Goal: Task Accomplishment & Management: Complete application form

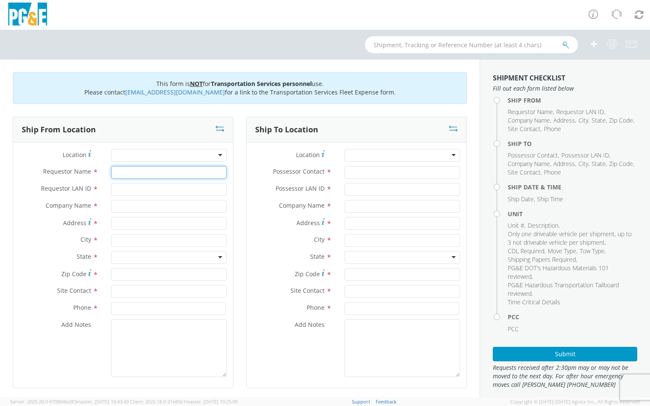
click at [142, 171] on input "Requestor Name *" at bounding box center [168, 172] width 115 height 13
type input "[PERSON_NAME]"
click at [118, 192] on input "Requestor LAN ID *" at bounding box center [168, 189] width 115 height 13
type input "I1HC"
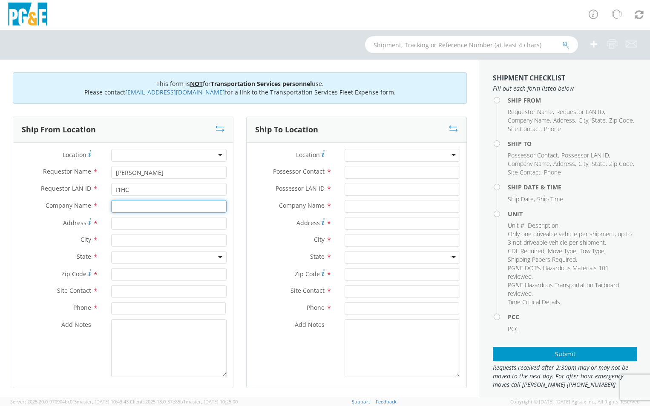
click at [138, 210] on input "text" at bounding box center [168, 206] width 115 height 13
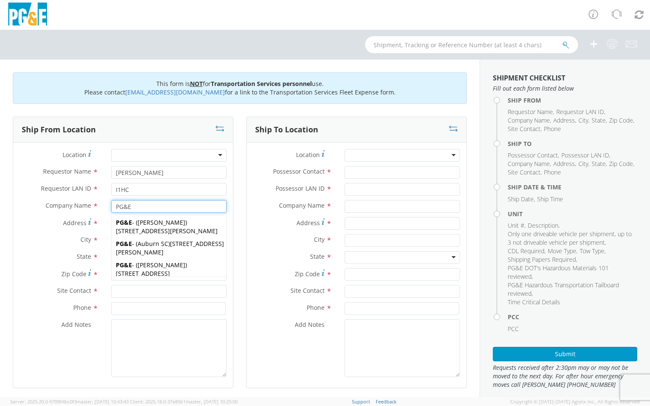
type input "PG&E"
click at [48, 238] on label "City *" at bounding box center [59, 239] width 92 height 11
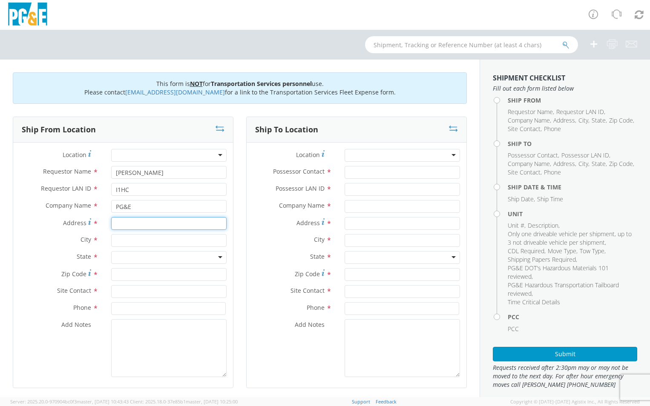
click at [123, 225] on input "Address *" at bounding box center [168, 223] width 115 height 13
type input "[STREET_ADDRESS]"
click at [149, 240] on input "text" at bounding box center [168, 240] width 115 height 13
type input "[PERSON_NAME]"
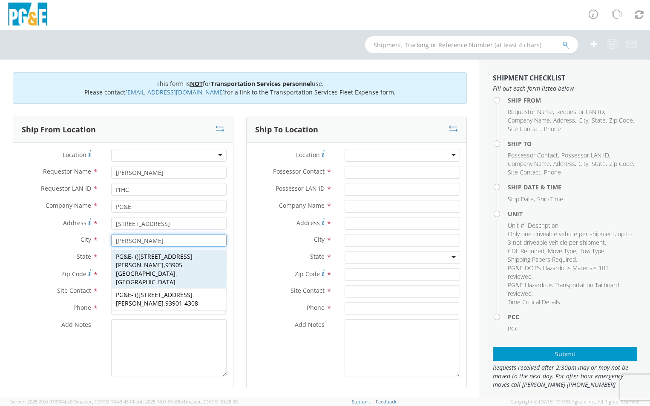
click at [124, 259] on span "PG&E" at bounding box center [123, 257] width 15 height 8
type input "[STREET_ADDRESS]"
type input "[PERSON_NAME]"
type input "93905"
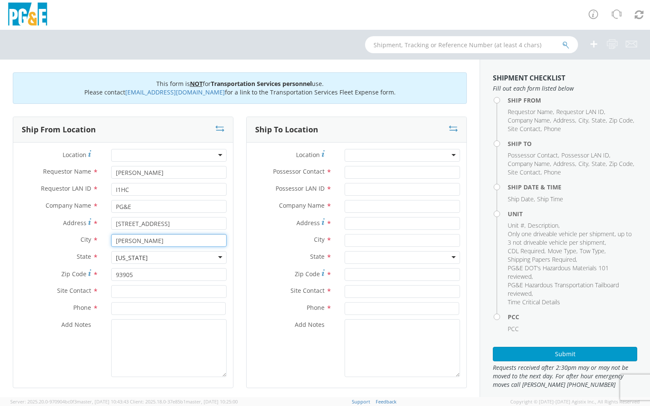
type input "[PERSON_NAME]"
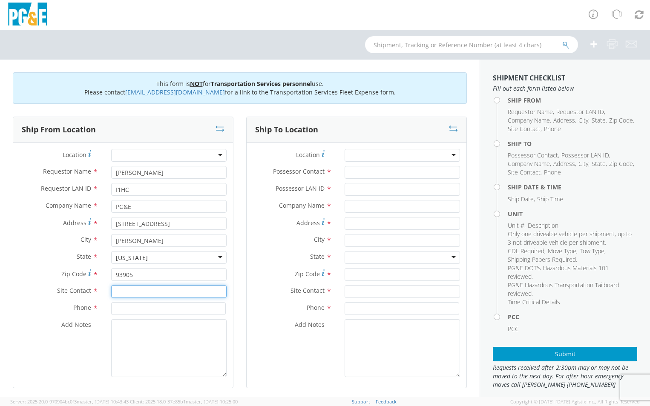
click at [124, 291] on input "text" at bounding box center [168, 291] width 115 height 13
type input "[PERSON_NAME]"
click at [134, 302] on div "Site Contact * [PERSON_NAME]" at bounding box center [123, 293] width 220 height 17
click at [126, 309] on input at bounding box center [168, 308] width 115 height 13
type input "8312420041"
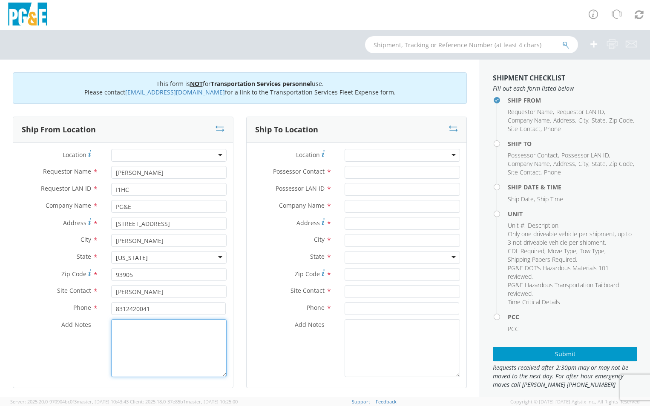
click at [173, 327] on textarea "Add Notes *" at bounding box center [168, 348] width 115 height 58
drag, startPoint x: 116, startPoint y: 325, endPoint x: 212, endPoint y: 335, distance: 96.8
click at [212, 336] on textarea "PLEASE CALL SITE CONTACT 1 HOUR BEFORE PICK UP AND DROP OFF" at bounding box center [168, 348] width 115 height 58
type textarea "PLEASE CALL SITE CONTACT 1 HOUR BEFORE PICK UP AND DROP OFF"
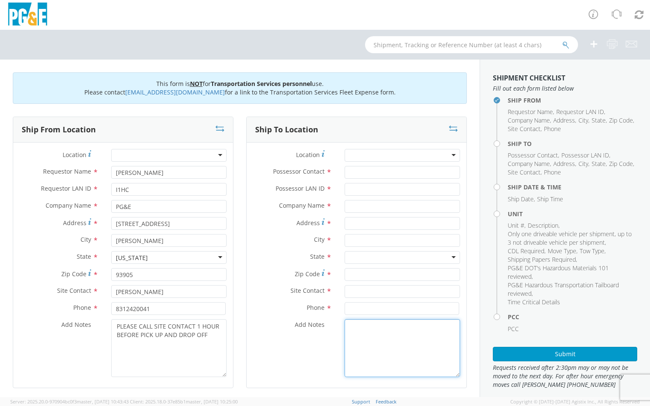
click at [358, 327] on textarea "Add Notes *" at bounding box center [401, 348] width 115 height 58
paste textarea "PLEASE CALL SITE CONTACT 1 HOUR BEFORE PICK UP AND DROP OFF"
type textarea "PLEASE CALL SITE CONTACT 1 HOUR BEFORE PICK UP AND DROP OFF"
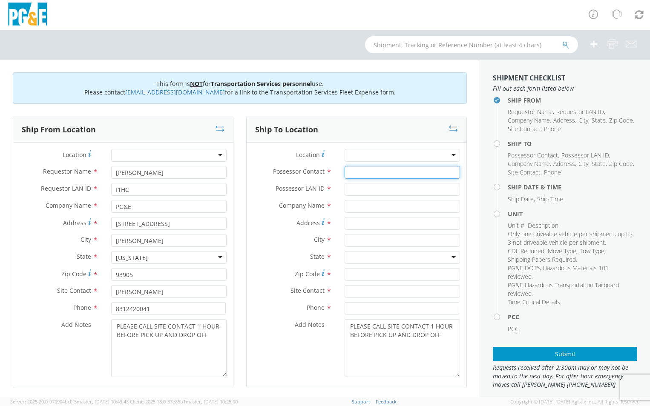
click at [360, 172] on input "Possessor Contact *" at bounding box center [401, 172] width 115 height 13
type input "[PERSON_NAME]"
click at [373, 188] on input "Possessor LAN ID *" at bounding box center [401, 189] width 115 height 13
type input "D2JC"
click at [390, 207] on input "text" at bounding box center [401, 206] width 115 height 13
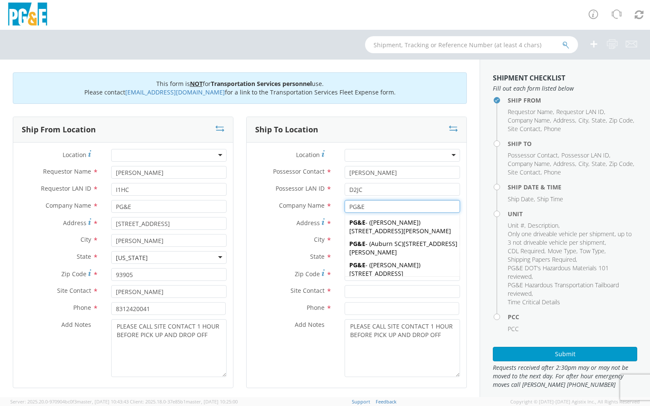
type input "PG&E"
click at [278, 230] on div "Address *" at bounding box center [357, 225] width 220 height 17
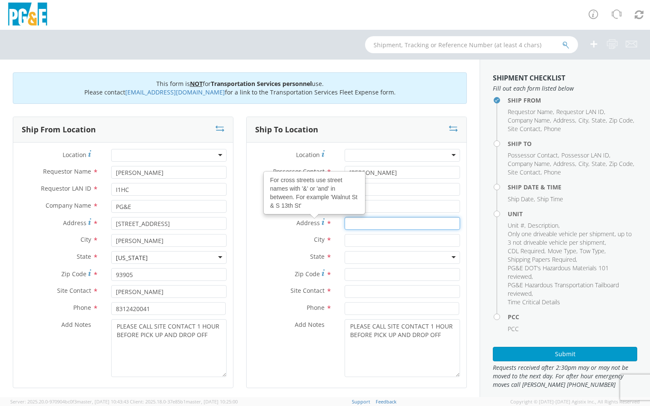
click at [359, 223] on input "Address For cross streets use street names with '&' or 'and' in between. For ex…" at bounding box center [401, 223] width 115 height 13
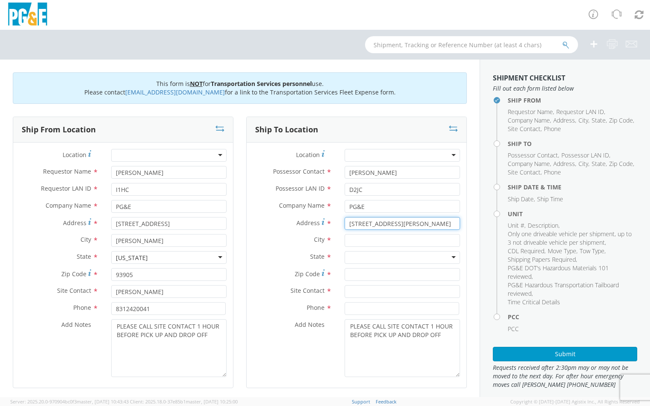
type input "[STREET_ADDRESS][PERSON_NAME]"
click at [368, 243] on input "text" at bounding box center [401, 240] width 115 height 13
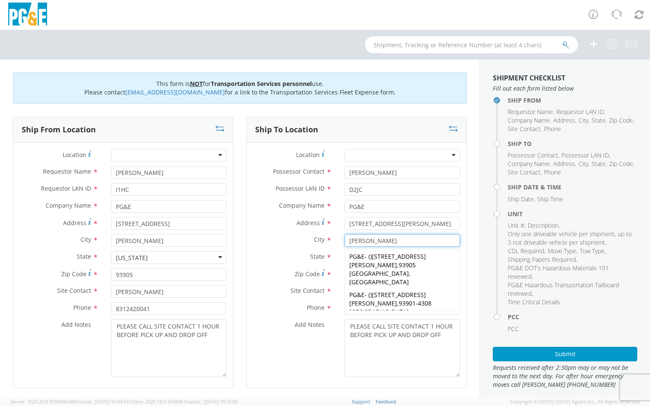
type input "[PERSON_NAME]"
click at [270, 255] on label "State *" at bounding box center [293, 256] width 92 height 11
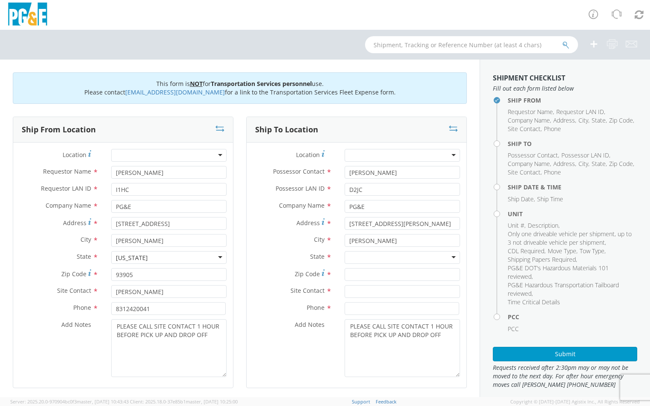
click at [384, 259] on div at bounding box center [401, 257] width 115 height 13
click at [366, 276] on input "Zip Code *" at bounding box center [401, 274] width 115 height 13
type input "93907"
click at [370, 293] on input "text" at bounding box center [401, 291] width 115 height 13
type input "[PERSON_NAME]"
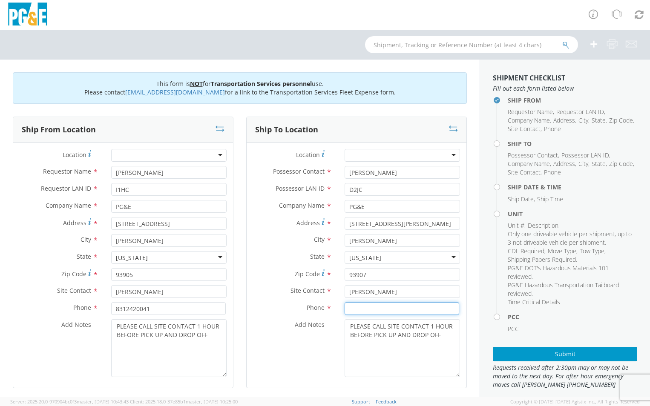
click at [378, 310] on input at bounding box center [401, 308] width 115 height 13
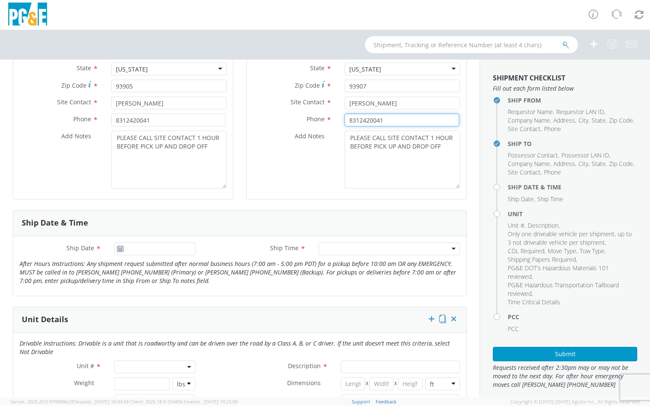
scroll to position [213, 0]
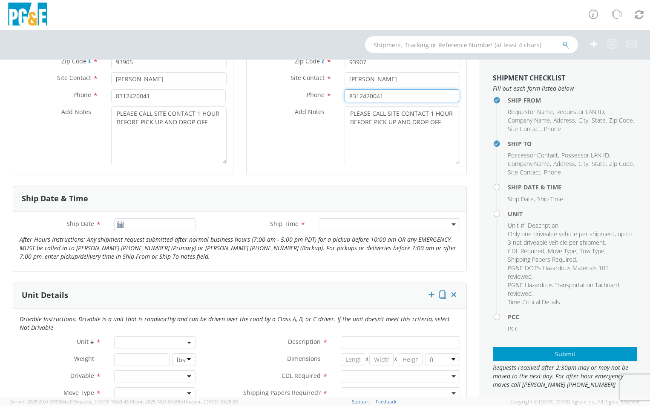
type input "8312420041"
click at [120, 224] on icon at bounding box center [120, 224] width 7 height 7
click at [132, 223] on input "Ship Date *" at bounding box center [155, 224] width 82 height 13
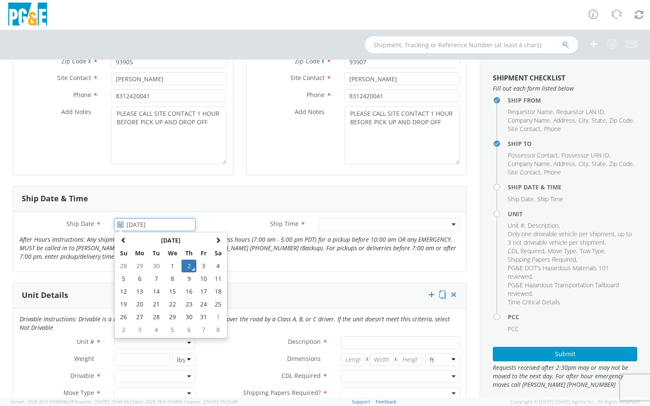
click at [188, 279] on td "9" at bounding box center [188, 279] width 15 height 13
type input "[DATE]"
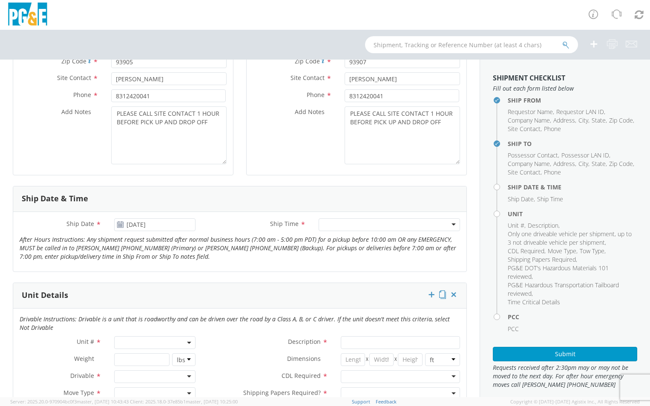
click at [364, 230] on div at bounding box center [389, 224] width 141 height 13
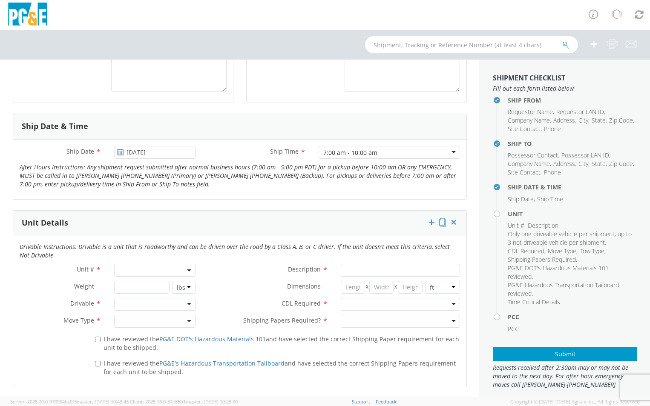
scroll to position [298, 0]
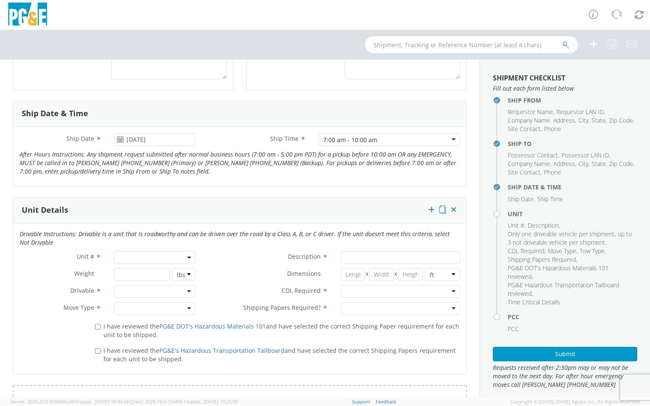
click at [156, 256] on span at bounding box center [155, 257] width 82 height 13
click at [148, 270] on input "search" at bounding box center [154, 271] width 76 height 13
type input "B35494"
type input "EQ; MATERIAL HANDLER"
type input "0"
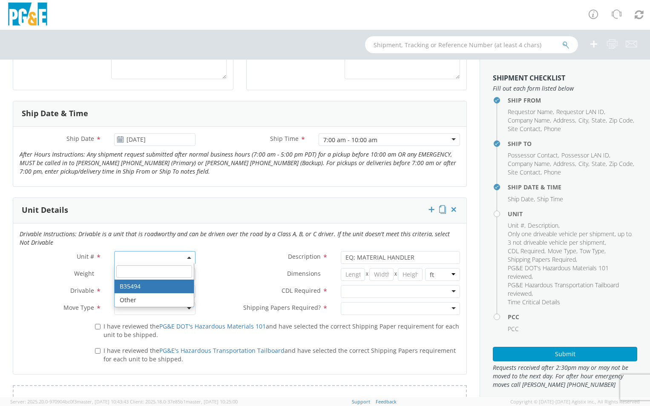
select select "B35494"
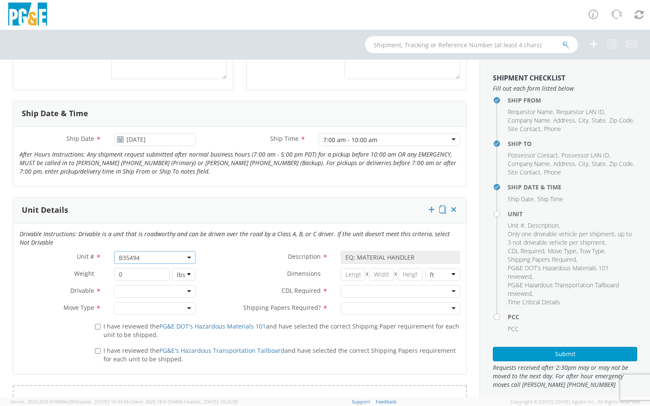
click at [190, 292] on div at bounding box center [155, 291] width 82 height 13
click at [185, 308] on div at bounding box center [155, 308] width 82 height 13
click at [446, 290] on div at bounding box center [400, 291] width 119 height 13
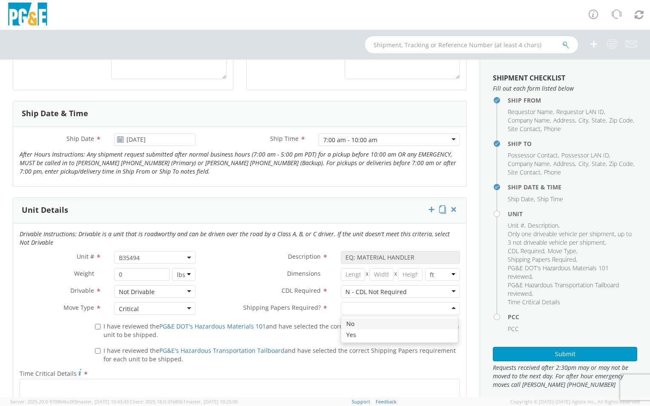
click at [448, 306] on div at bounding box center [400, 308] width 119 height 13
click at [97, 326] on input "I have reviewed the PG&E DOT's Hazardous Materials 101 and have selected the co…" at bounding box center [98, 327] width 6 height 6
checkbox input "true"
click at [102, 348] on label "I have reviewed the PG&E's Hazardous Transportation Tailboard and have selected…" at bounding box center [277, 354] width 365 height 18
click at [100, 348] on input "I have reviewed the PG&E's Hazardous Transportation Tailboard and have selected…" at bounding box center [98, 351] width 6 height 6
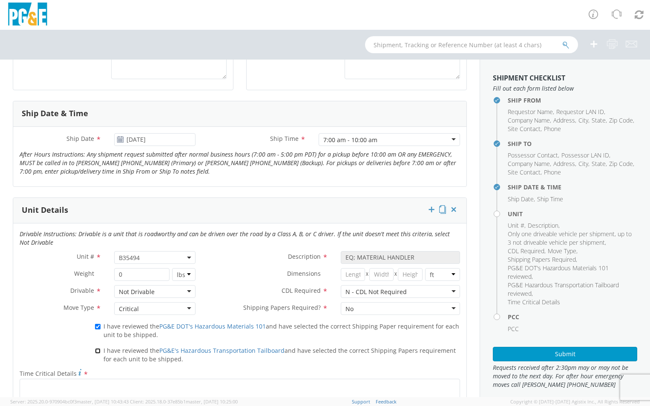
checkbox input "true"
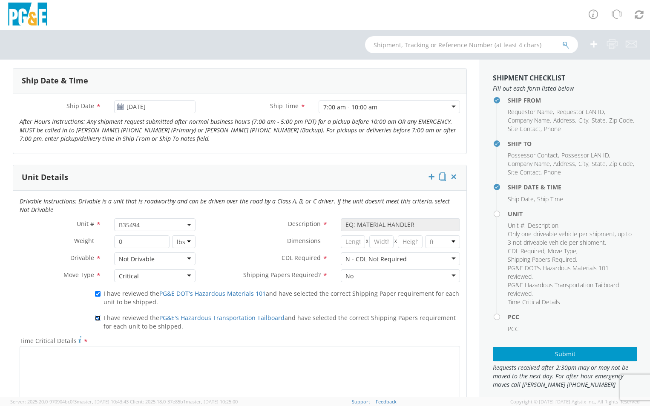
scroll to position [426, 0]
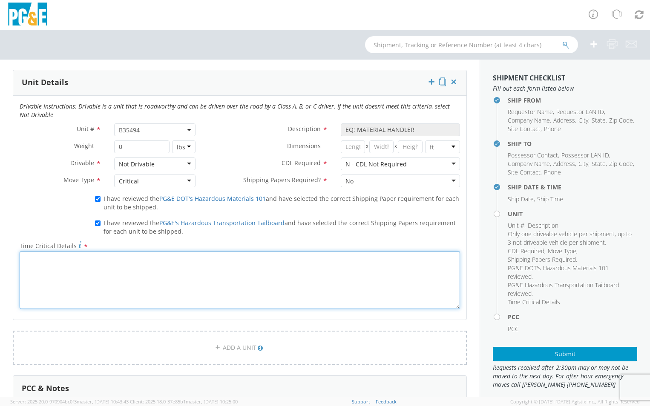
drag, startPoint x: 138, startPoint y: 283, endPoint x: 134, endPoint y: 281, distance: 4.4
click at [136, 282] on textarea "Time Critical Details *" at bounding box center [240, 280] width 440 height 58
paste textarea "PLEASE CALL SITE CONTACT 1 HOUR BEFORE PICK UP AND DROP OFF"
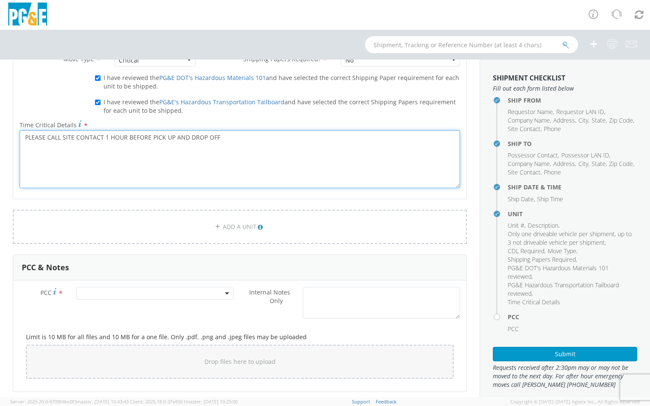
scroll to position [639, 0]
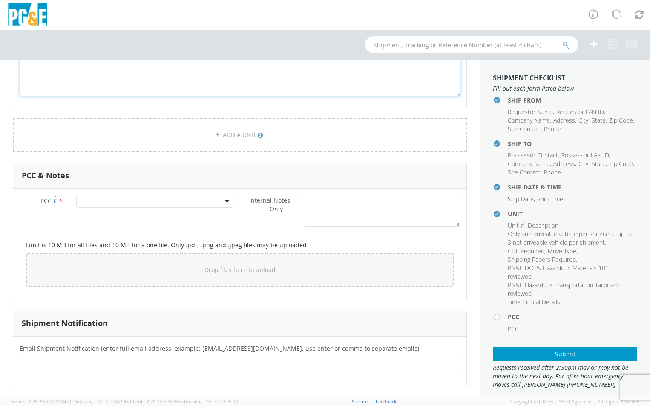
type textarea "PLEASE CALL SITE CONTACT 1 HOUR BEFORE PICK UP AND DROP OFF"
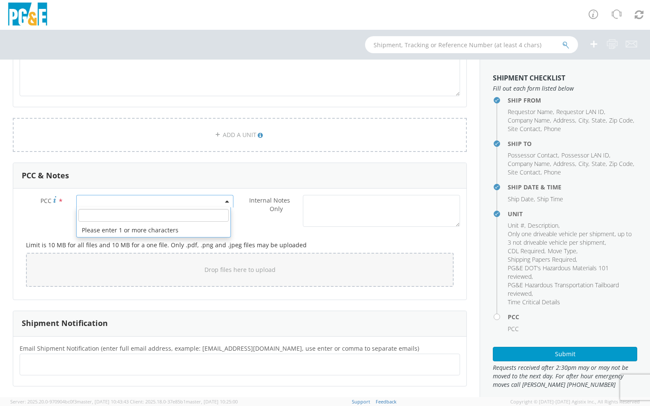
click at [200, 202] on span at bounding box center [154, 201] width 157 height 13
click at [184, 217] on input "number" at bounding box center [153, 215] width 150 height 13
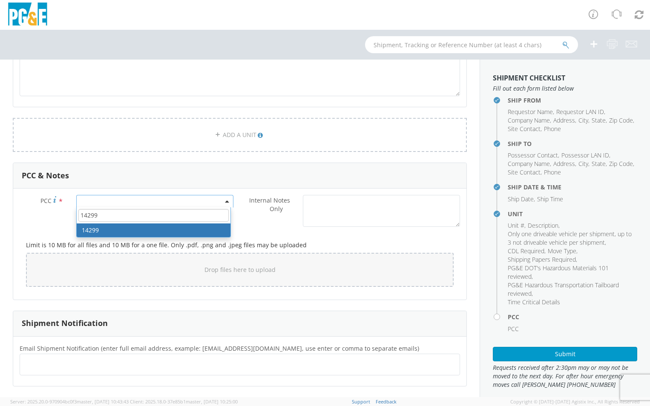
type input "14299"
select select "14299"
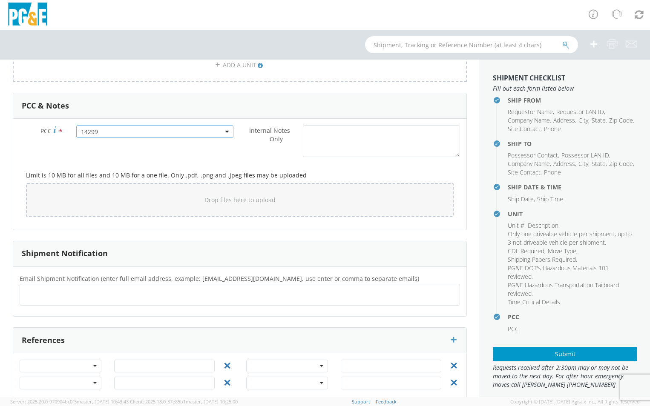
scroll to position [723, 0]
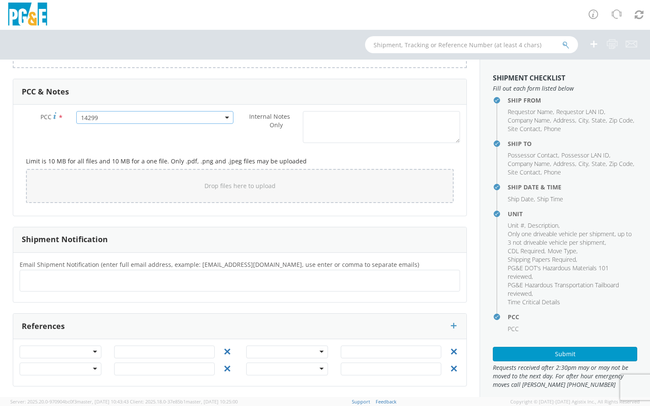
click at [145, 277] on ul at bounding box center [239, 281] width 433 height 14
type input "[EMAIL_ADDRESS][DOMAIN_NAME]"
type input "M5CR"
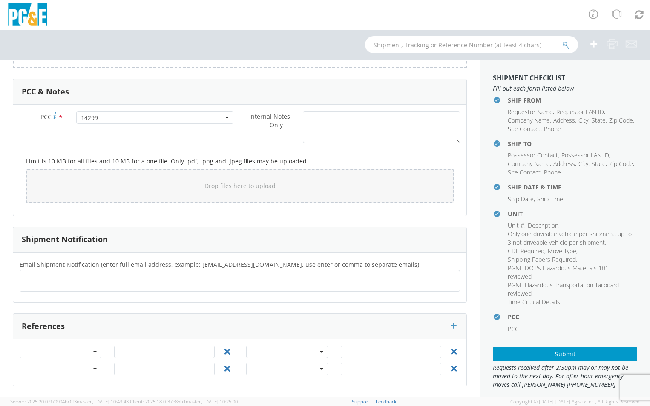
click at [114, 282] on ul at bounding box center [239, 281] width 433 height 14
type input "[EMAIL_ADDRESS][DOMAIN_NAME]"
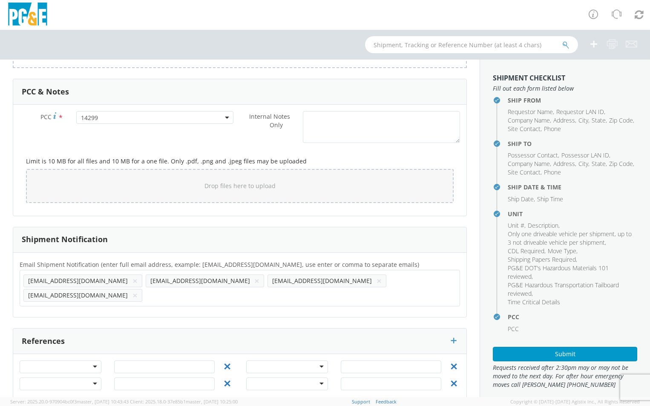
scroll to position [723, 0]
drag, startPoint x: 94, startPoint y: 353, endPoint x: 88, endPoint y: 351, distance: 6.1
click at [90, 360] on div at bounding box center [61, 366] width 82 height 13
click at [125, 360] on input "text" at bounding box center [164, 366] width 100 height 13
click at [146, 360] on input "740" at bounding box center [164, 366] width 100 height 13
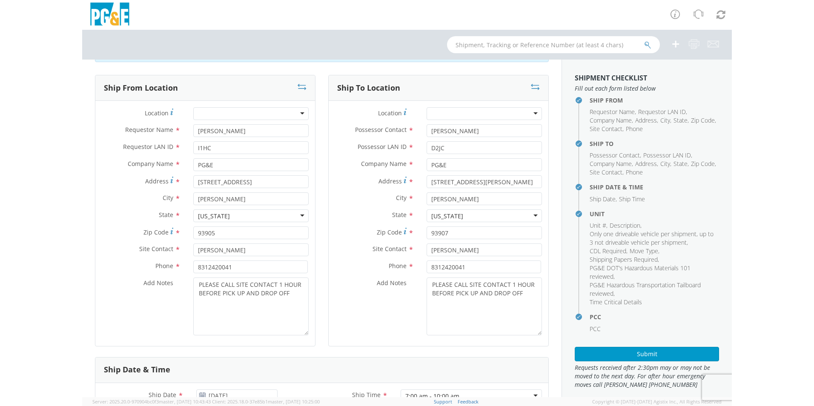
scroll to position [0, 0]
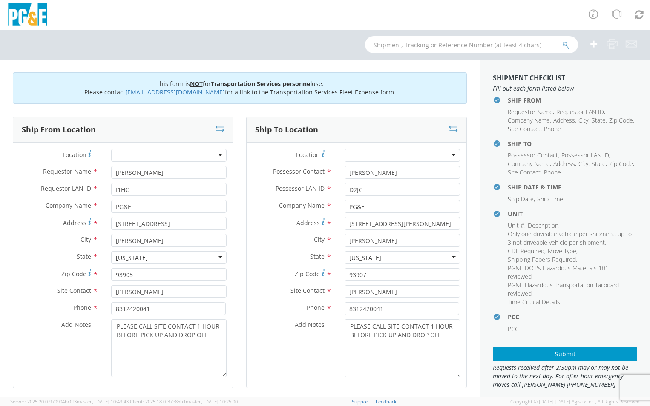
type input "74052663"
